Goal: Task Accomplishment & Management: Manage account settings

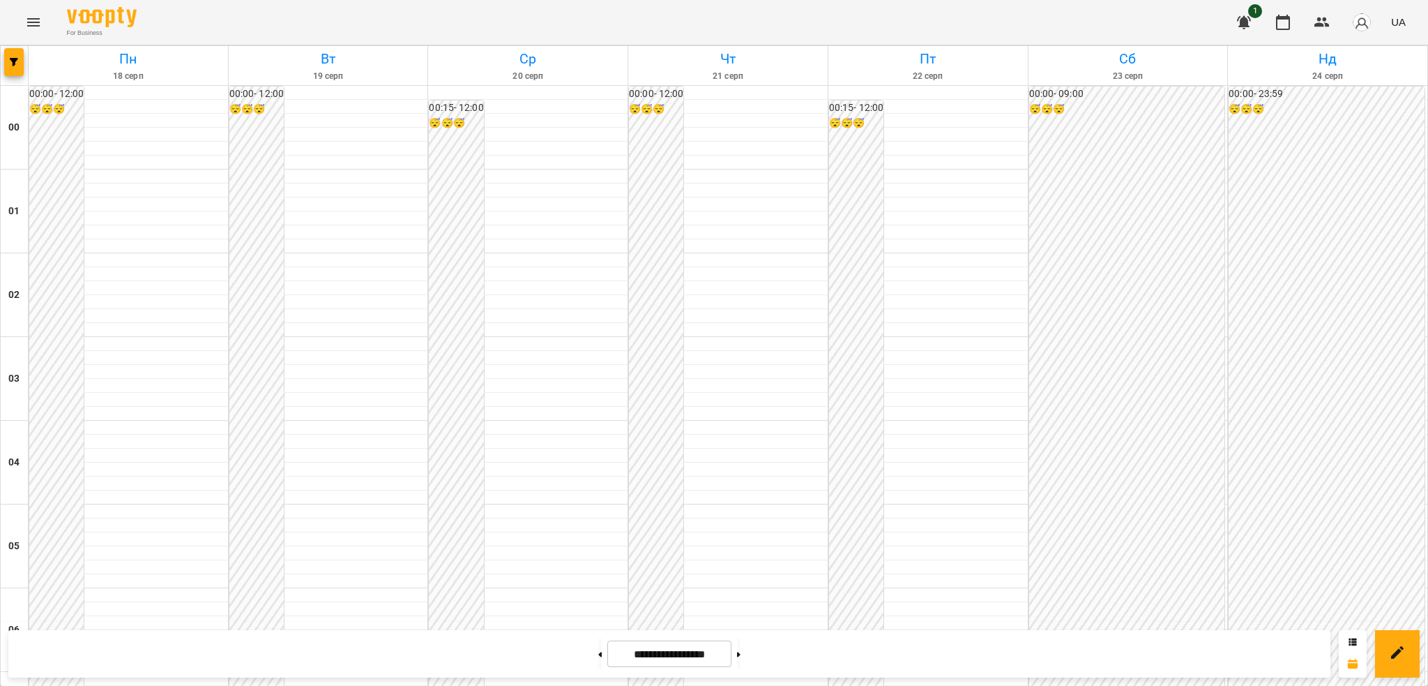
scroll to position [664, 0]
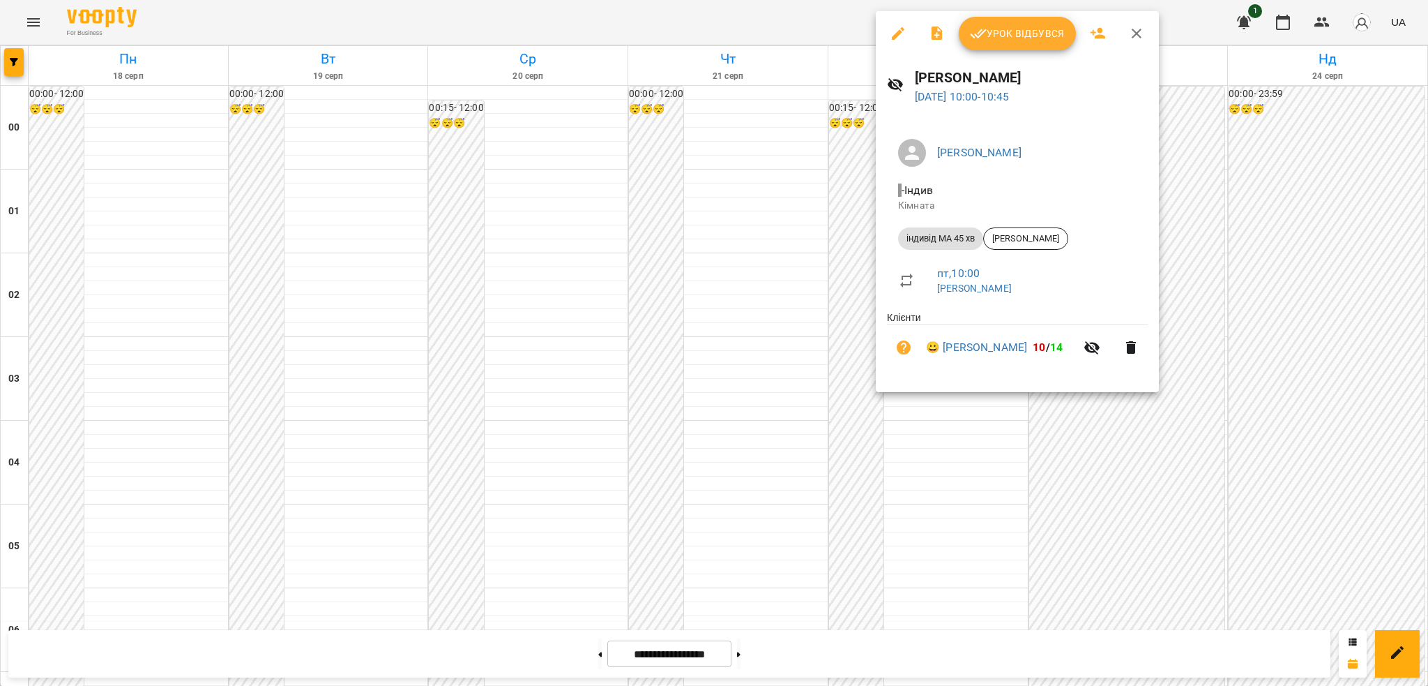
click at [898, 31] on icon "button" at bounding box center [898, 33] width 13 height 13
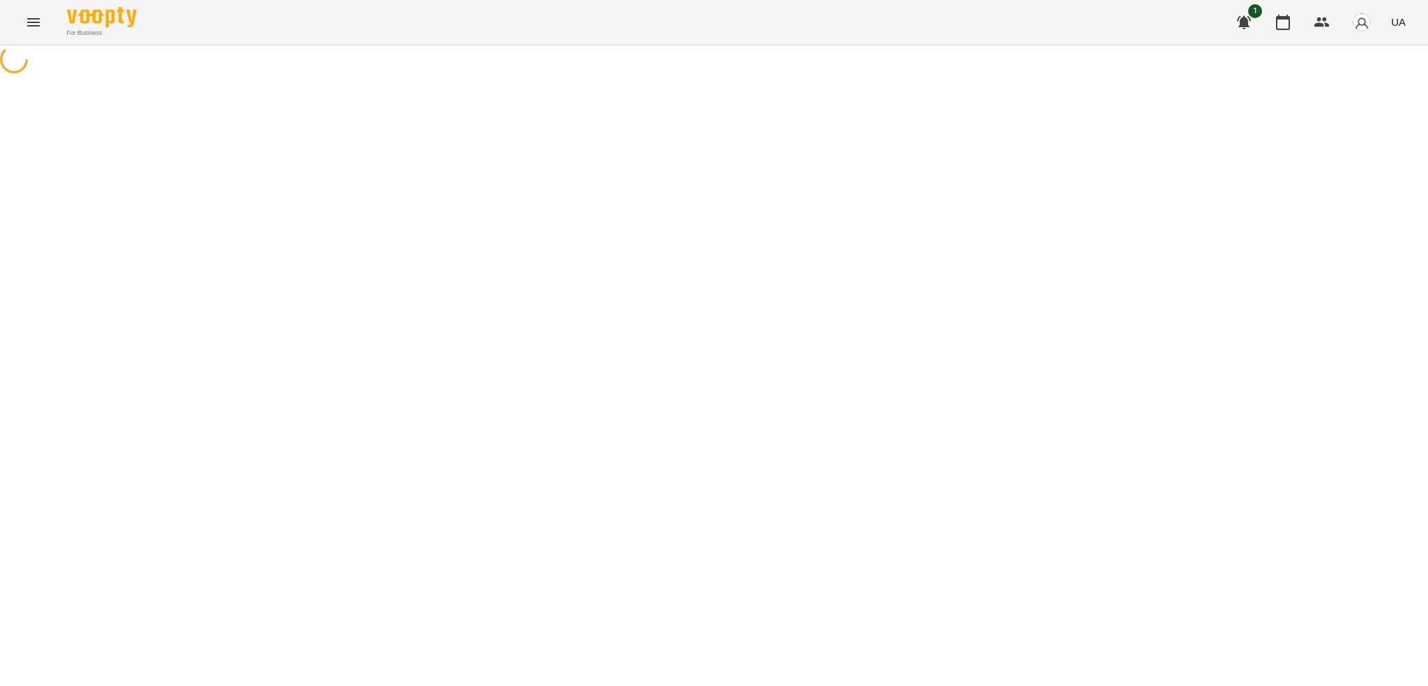
select select "**********"
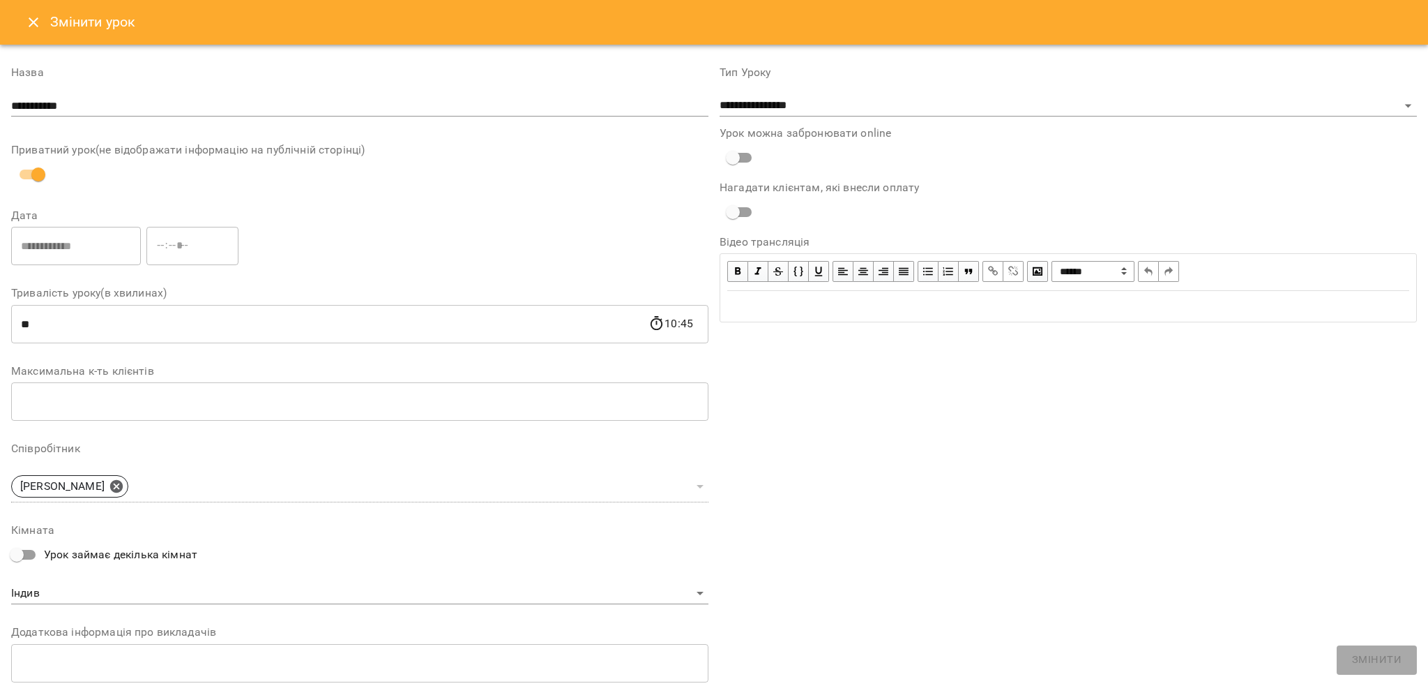
click at [35, 26] on icon "Close" at bounding box center [33, 22] width 17 height 17
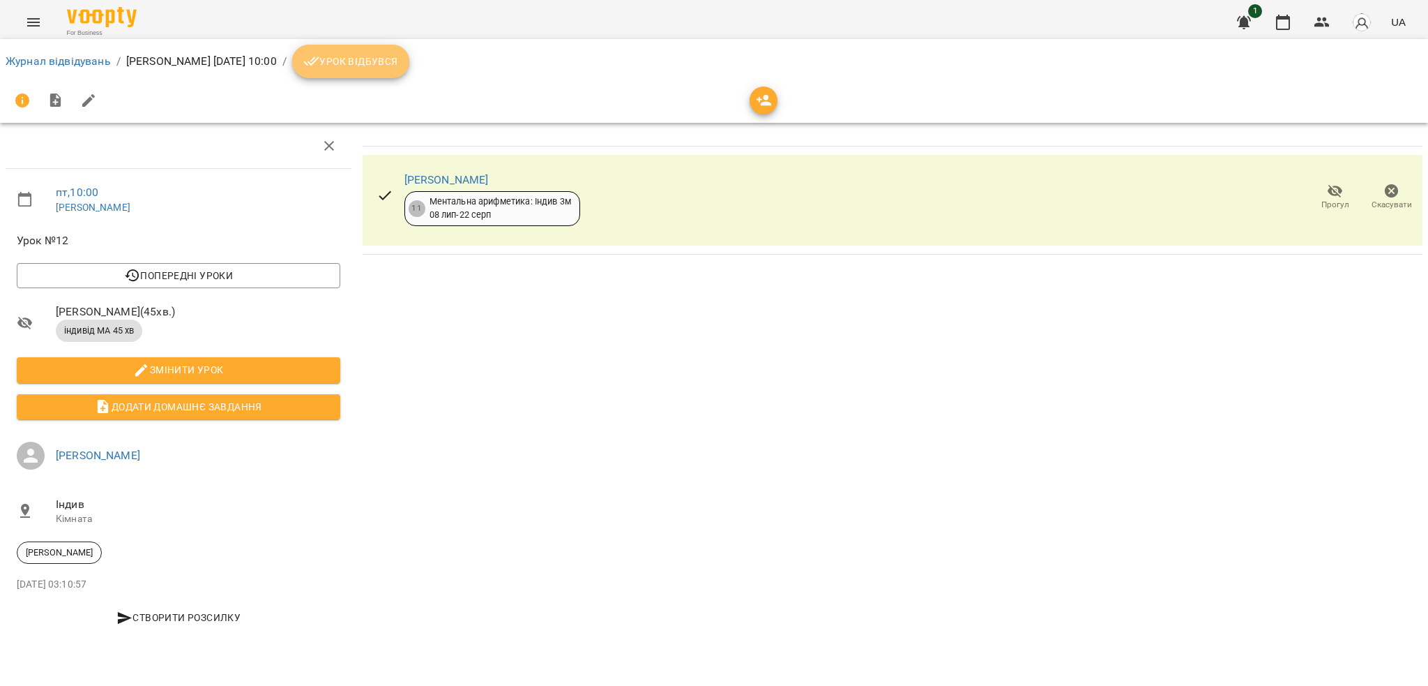
click at [365, 56] on span "Урок відбувся" at bounding box center [350, 61] width 95 height 17
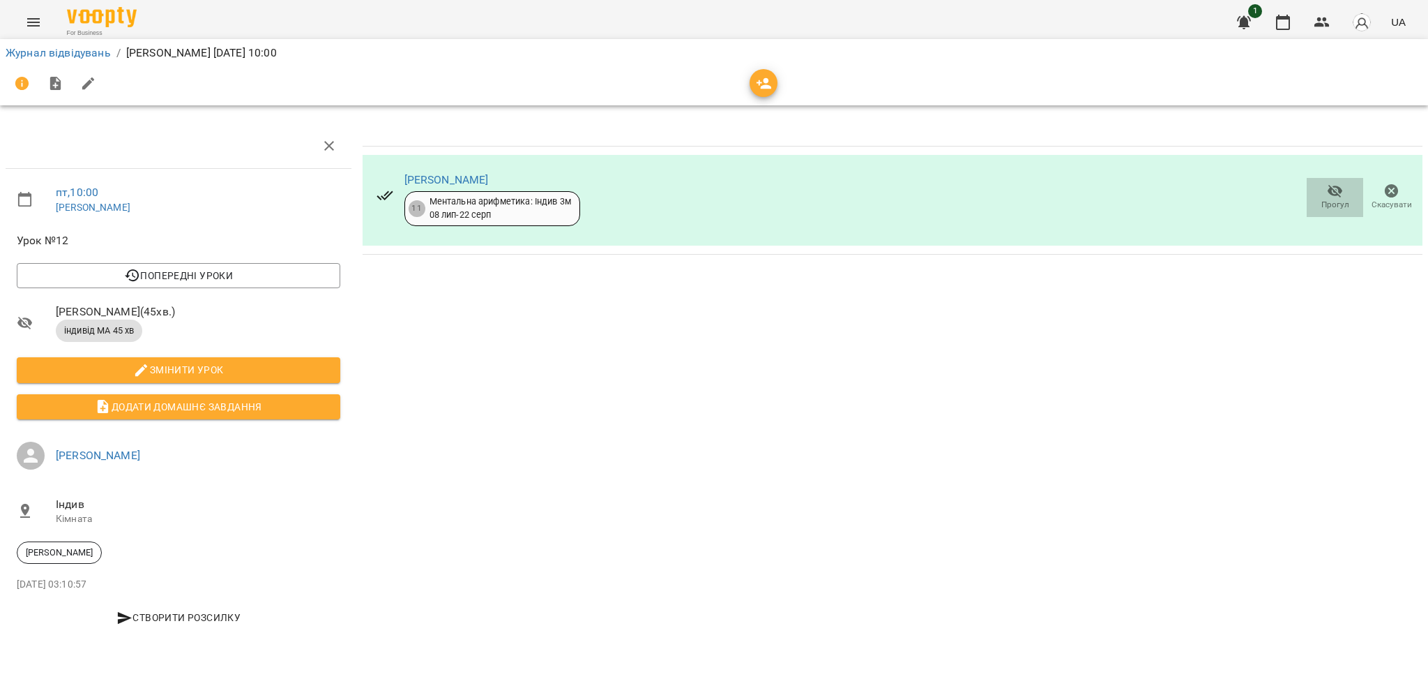
click at [1341, 193] on icon "button" at bounding box center [1335, 191] width 15 height 13
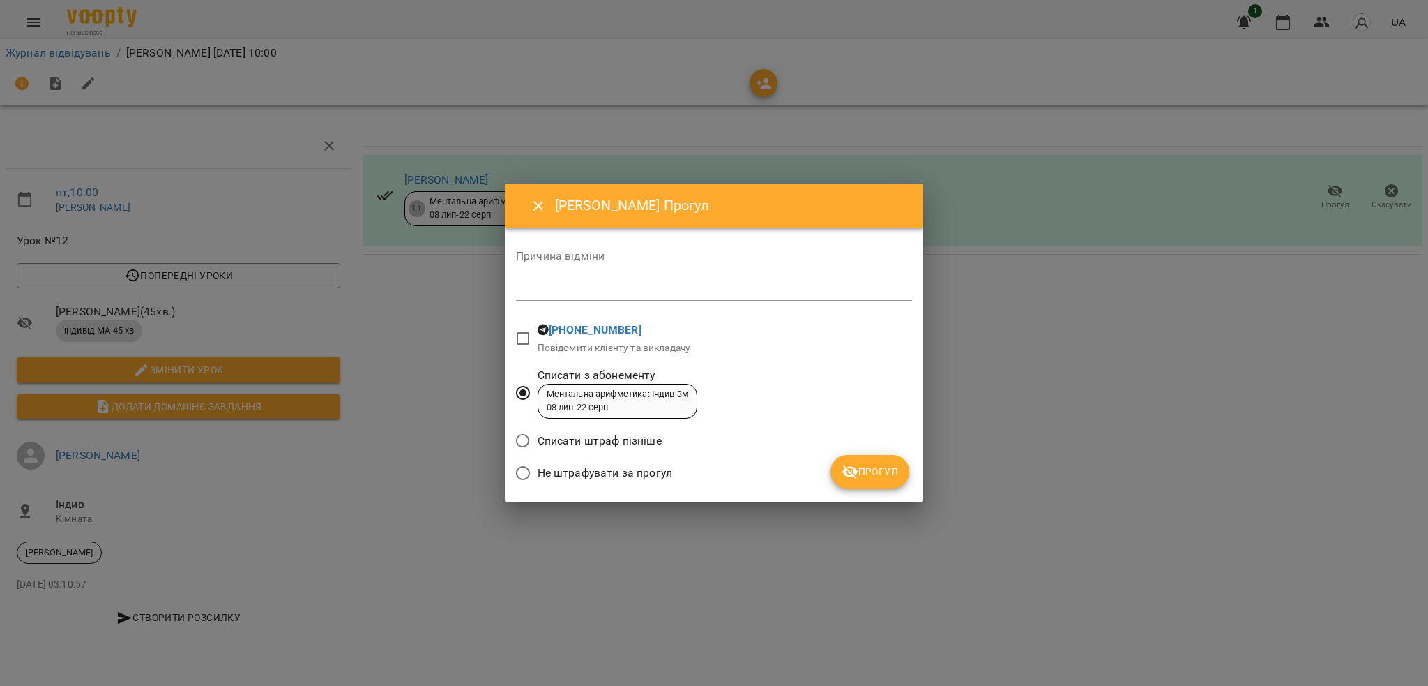
click at [579, 277] on div "Причина відміни *" at bounding box center [714, 278] width 396 height 56
click at [571, 288] on textarea at bounding box center [714, 288] width 396 height 13
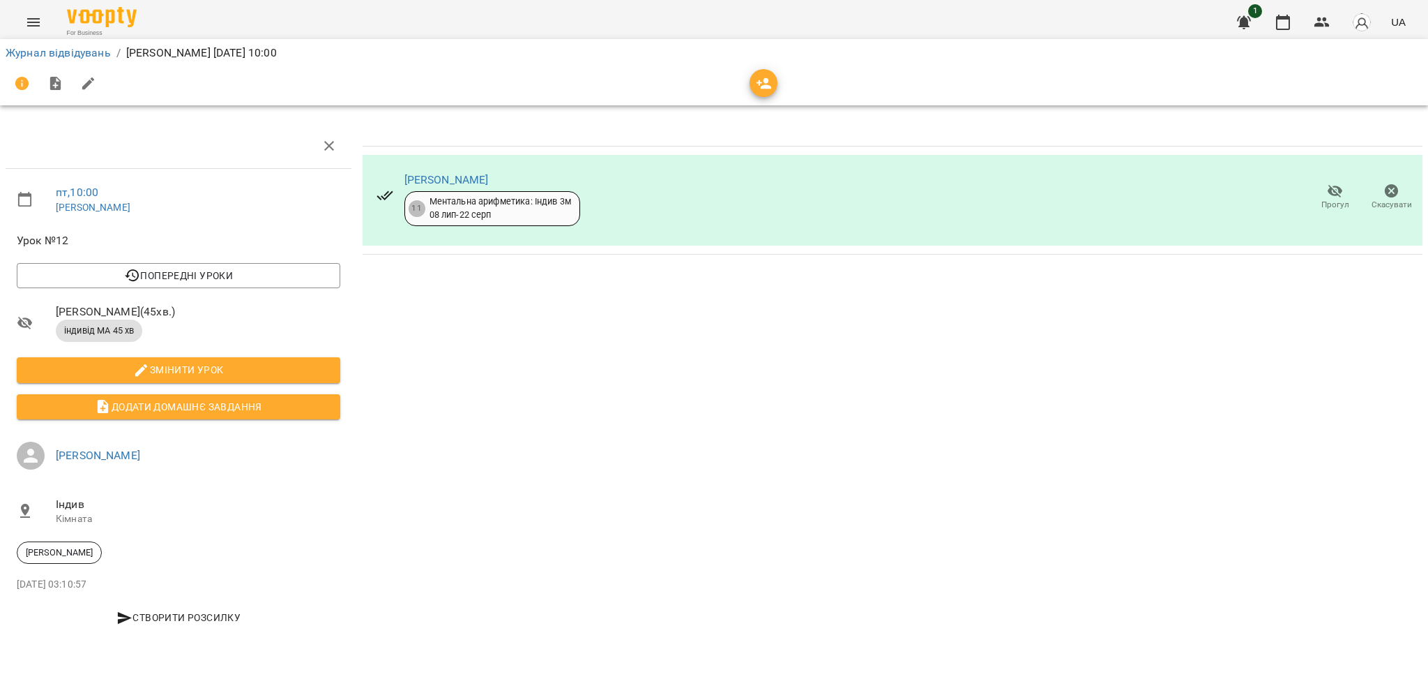
click at [1331, 194] on icon "button" at bounding box center [1335, 191] width 15 height 13
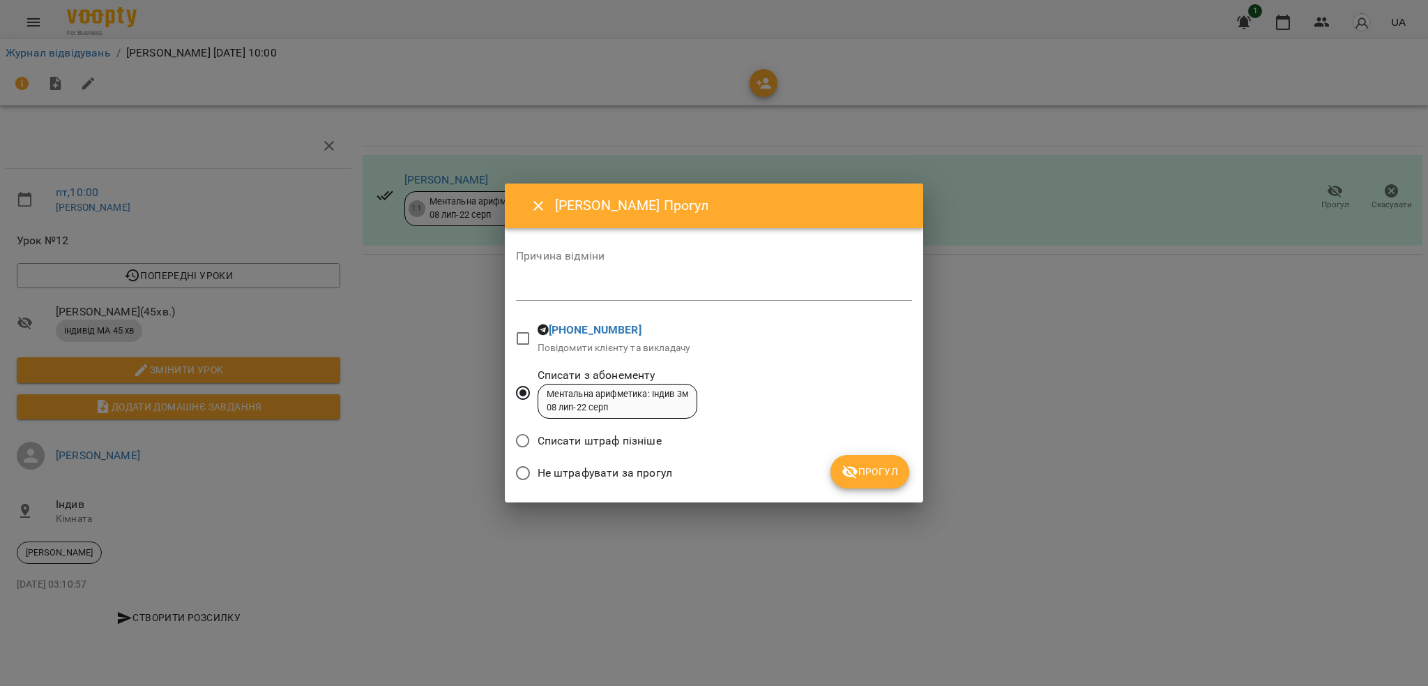
click at [584, 279] on div "*" at bounding box center [714, 289] width 396 height 22
type textarea "**********"
click at [866, 456] on button "Прогул" at bounding box center [870, 471] width 79 height 33
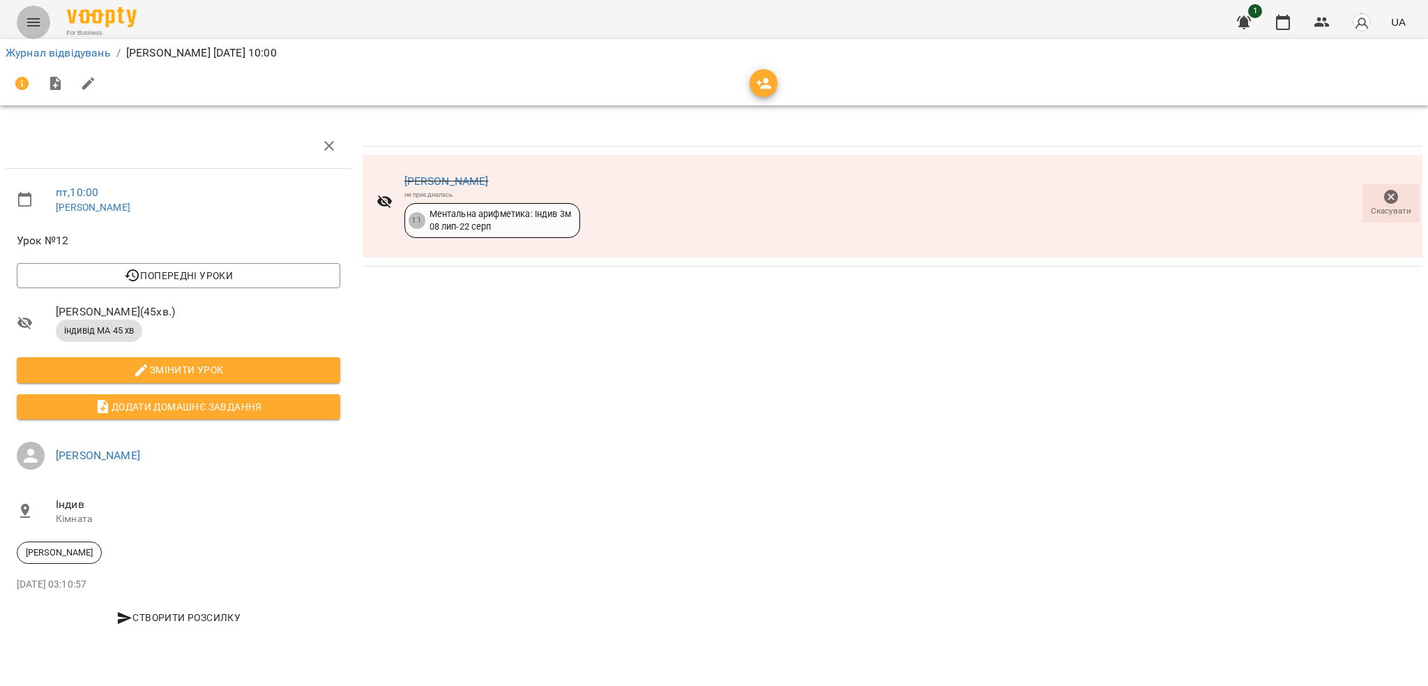
click at [24, 31] on button "Menu" at bounding box center [33, 22] width 33 height 33
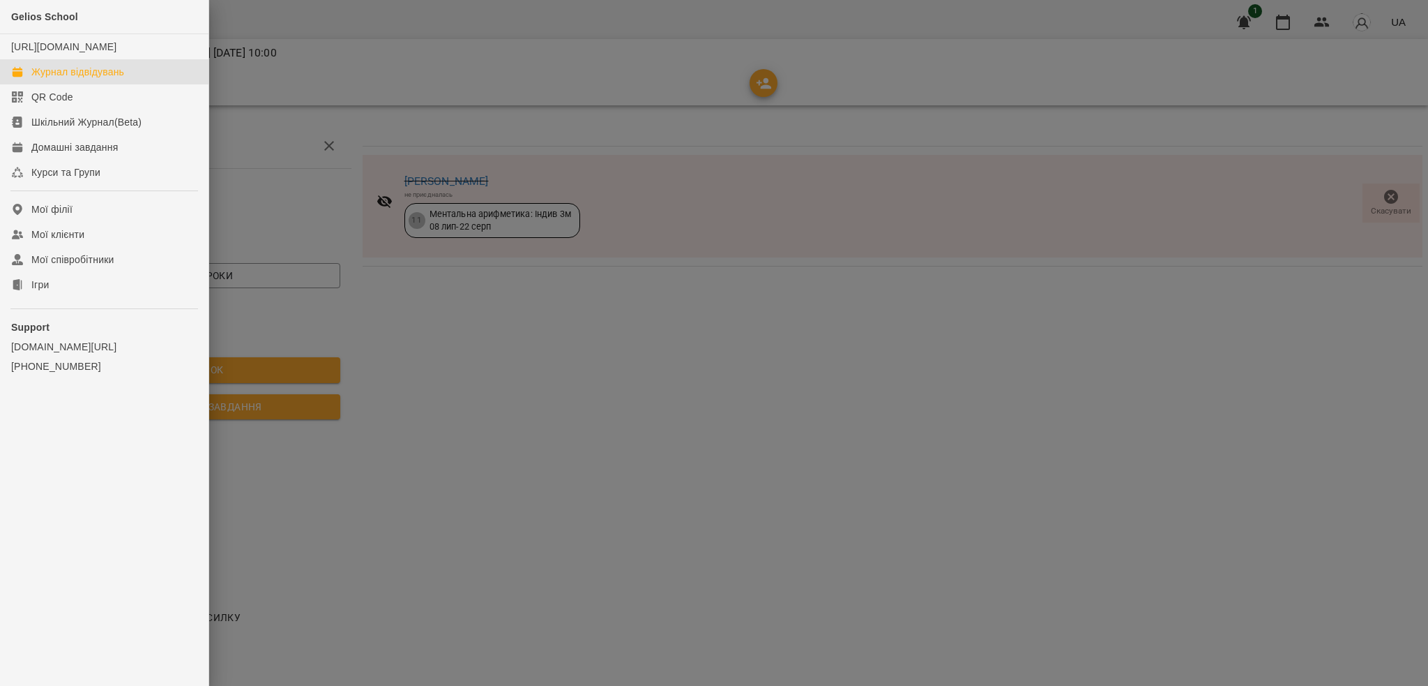
click at [59, 79] on div "Журнал відвідувань" at bounding box center [77, 72] width 93 height 14
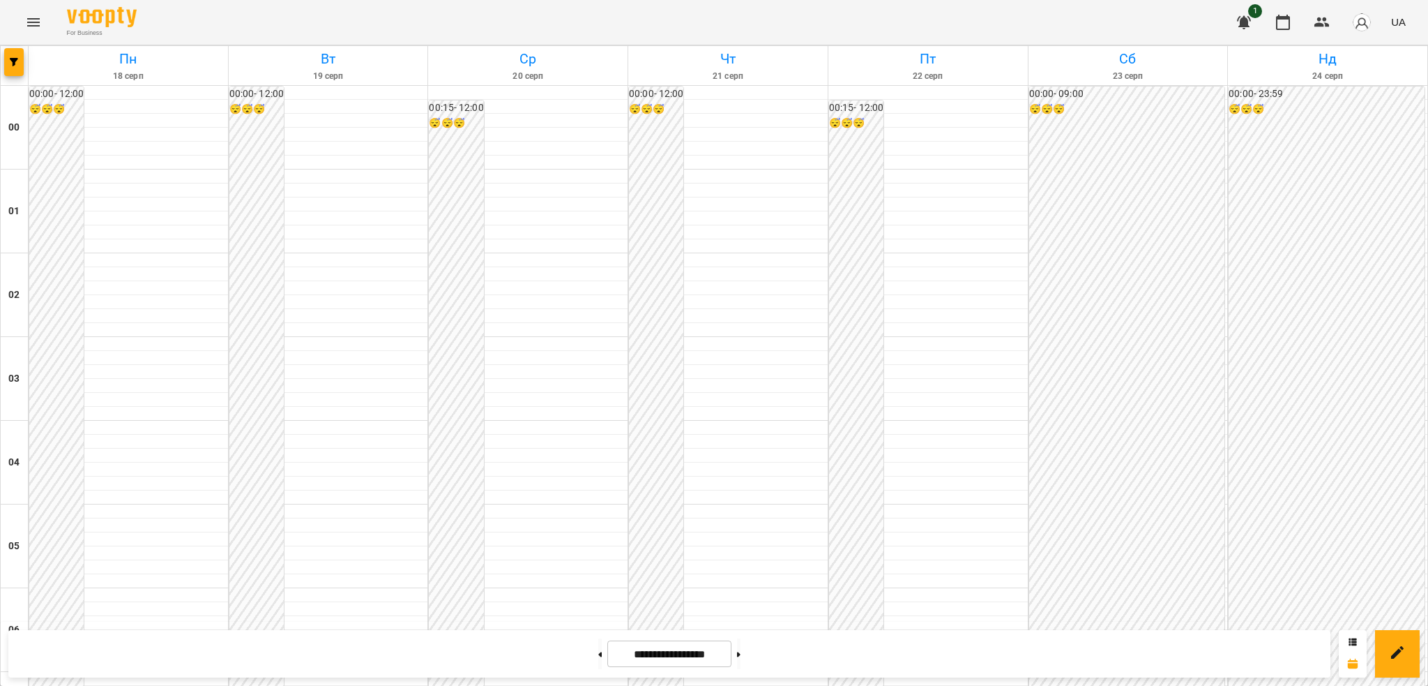
scroll to position [1022, 0]
click at [26, 12] on button "Menu" at bounding box center [33, 22] width 33 height 33
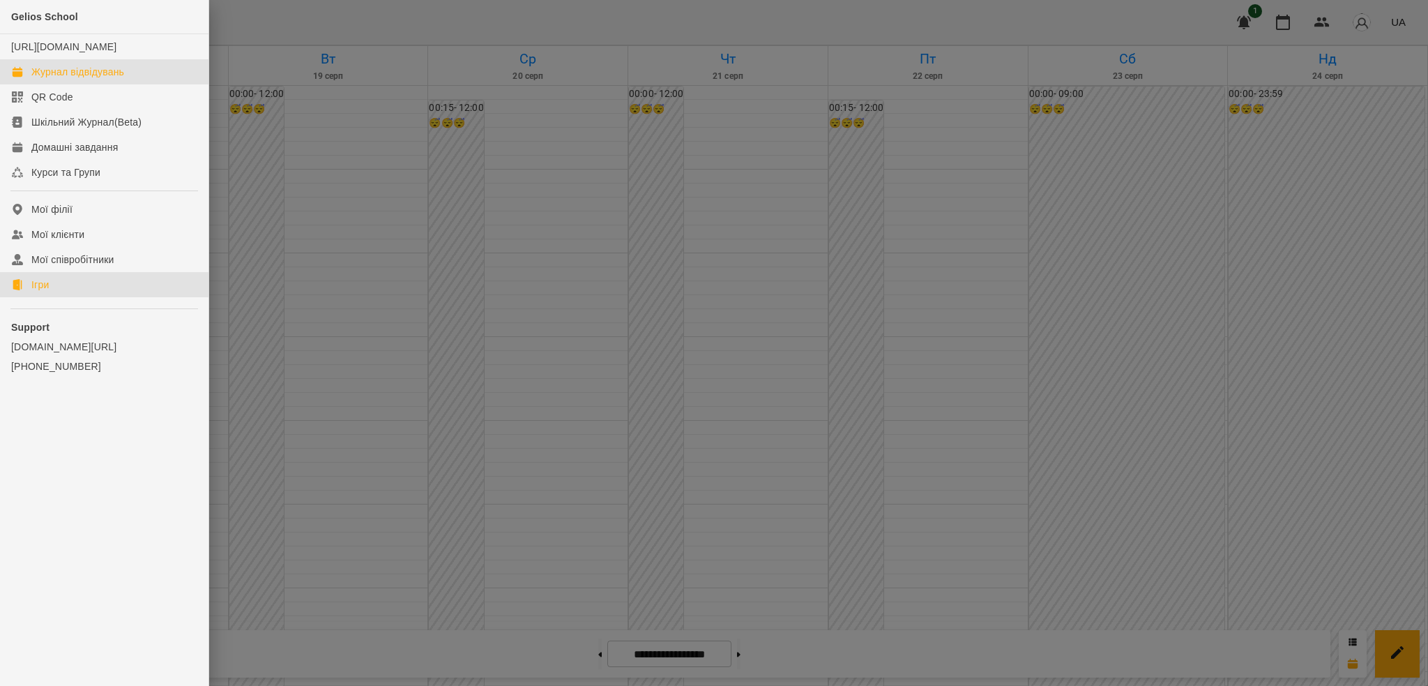
click at [38, 292] on div "Ігри" at bounding box center [39, 285] width 17 height 14
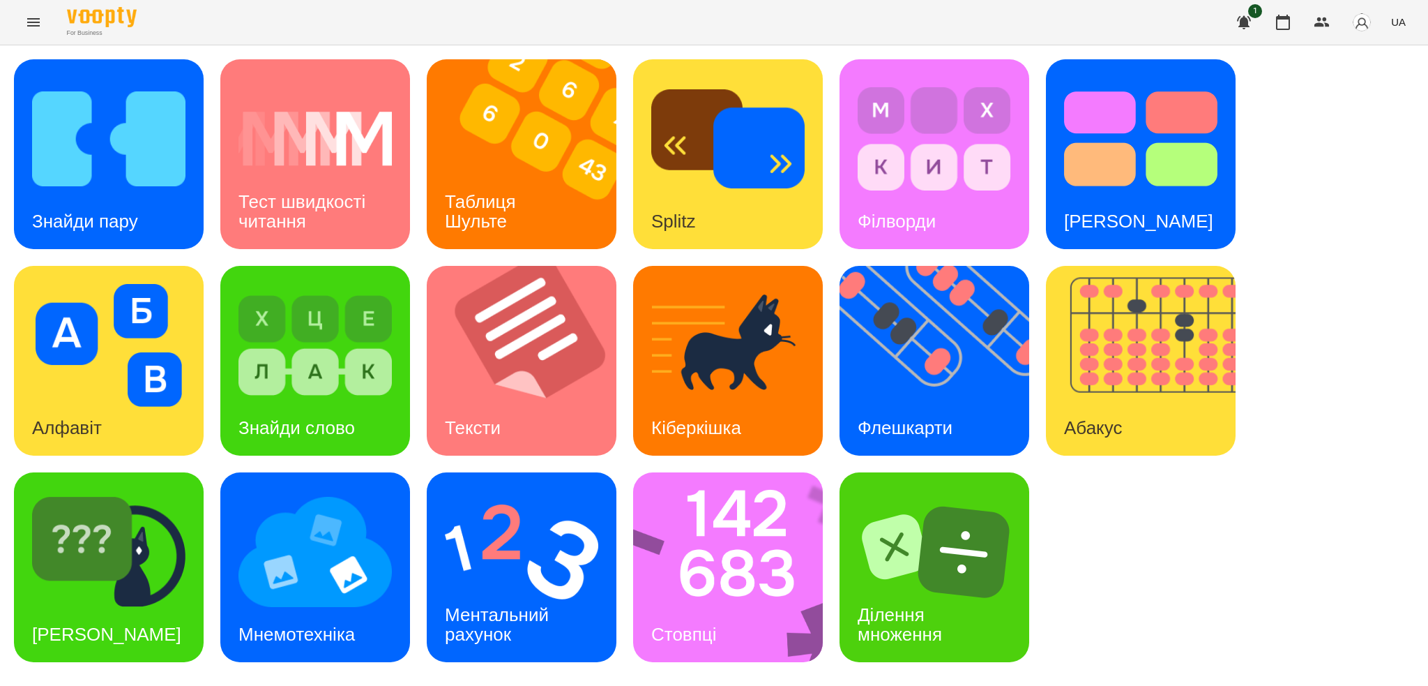
click at [1287, 212] on div "Знайди пару Тест швидкості читання Таблиця [PERSON_NAME] Splitz Філворди Тест С…" at bounding box center [714, 360] width 1401 height 603
